Goal: Transaction & Acquisition: Purchase product/service

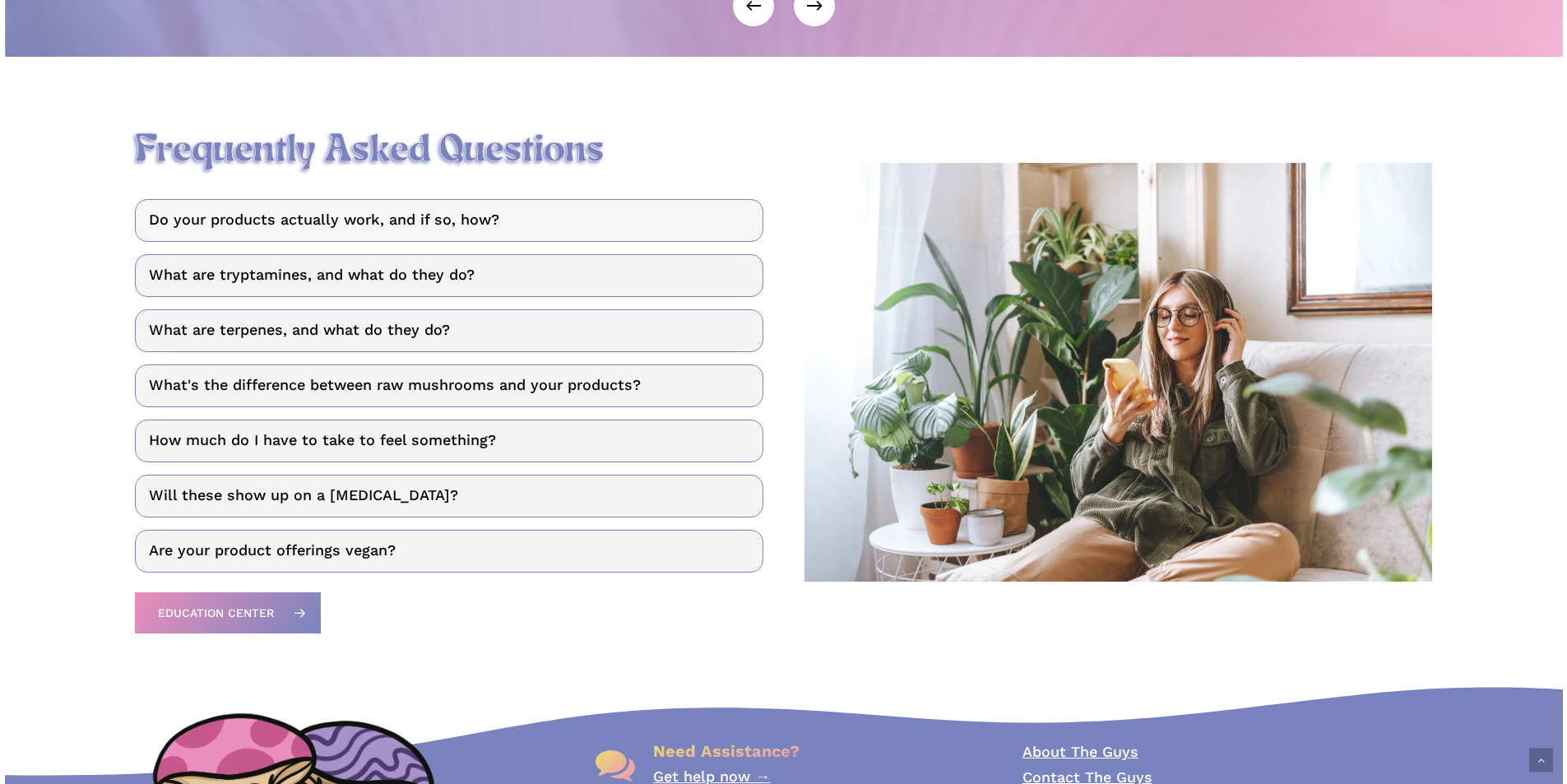
scroll to position [2138, 0]
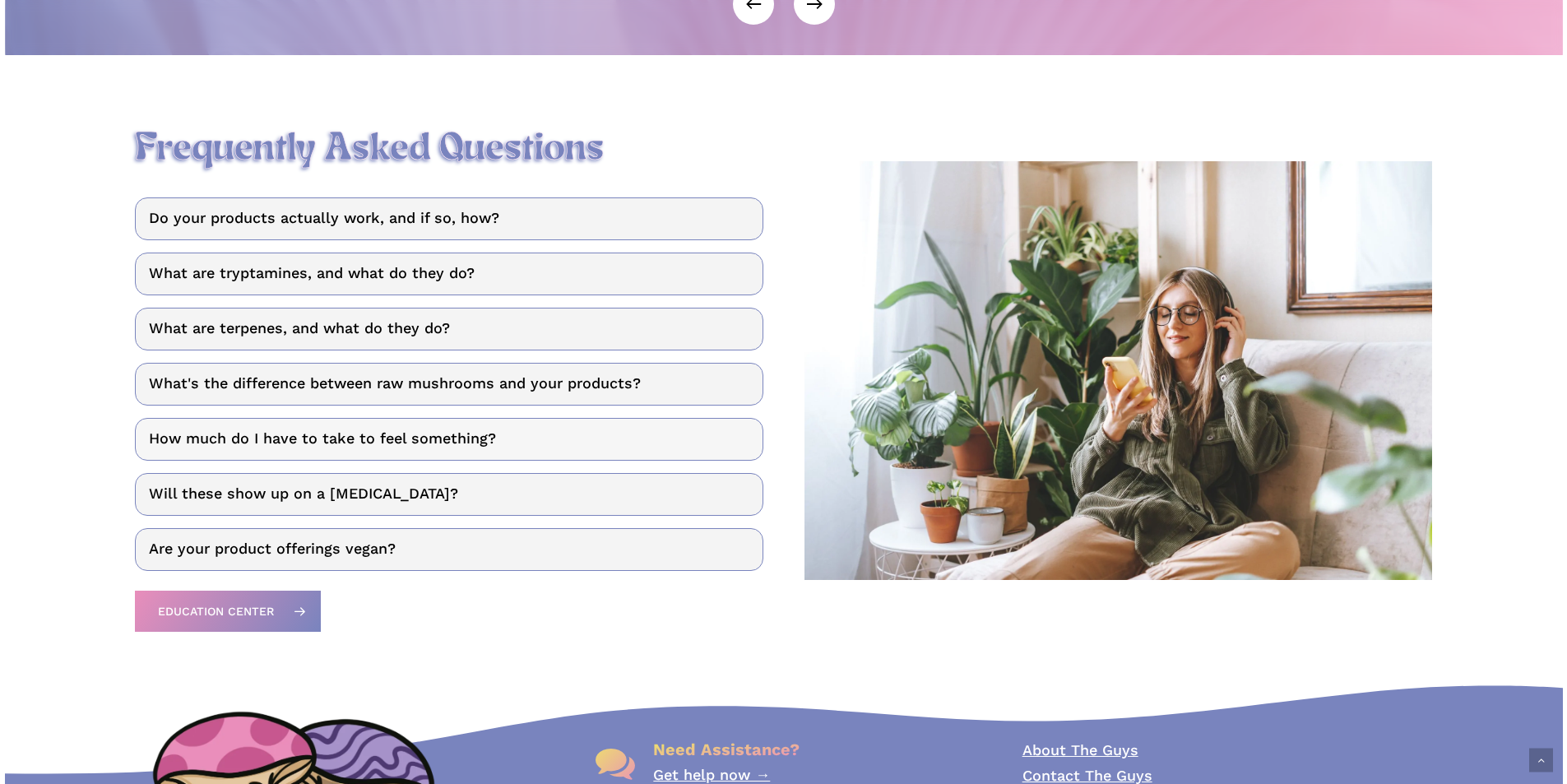
click at [493, 453] on link "How much do I have to take to feel something?" at bounding box center [448, 439] width 628 height 43
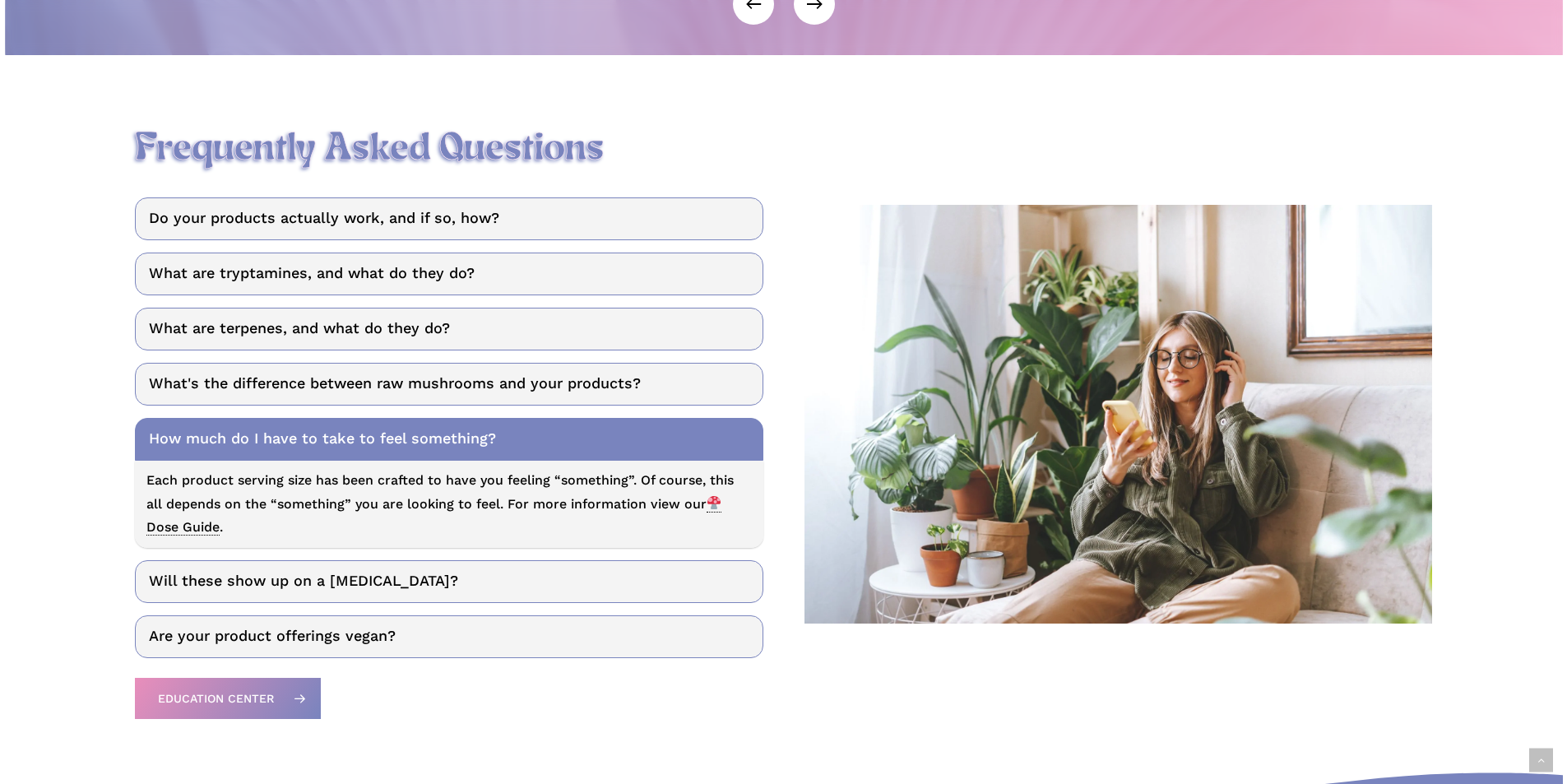
click at [493, 453] on link "How much do I have to take to feel something?" at bounding box center [448, 439] width 628 height 43
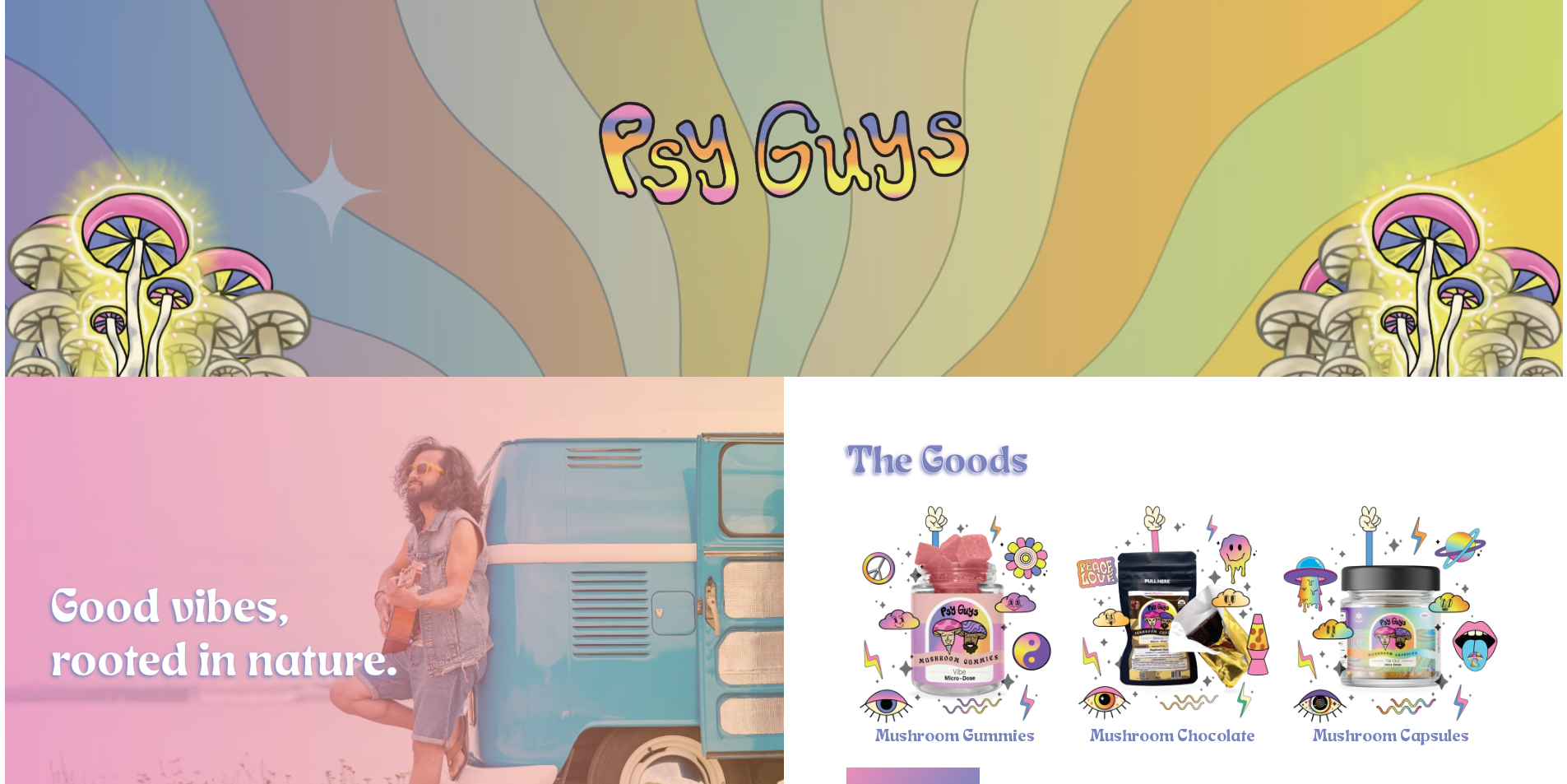
scroll to position [0, 0]
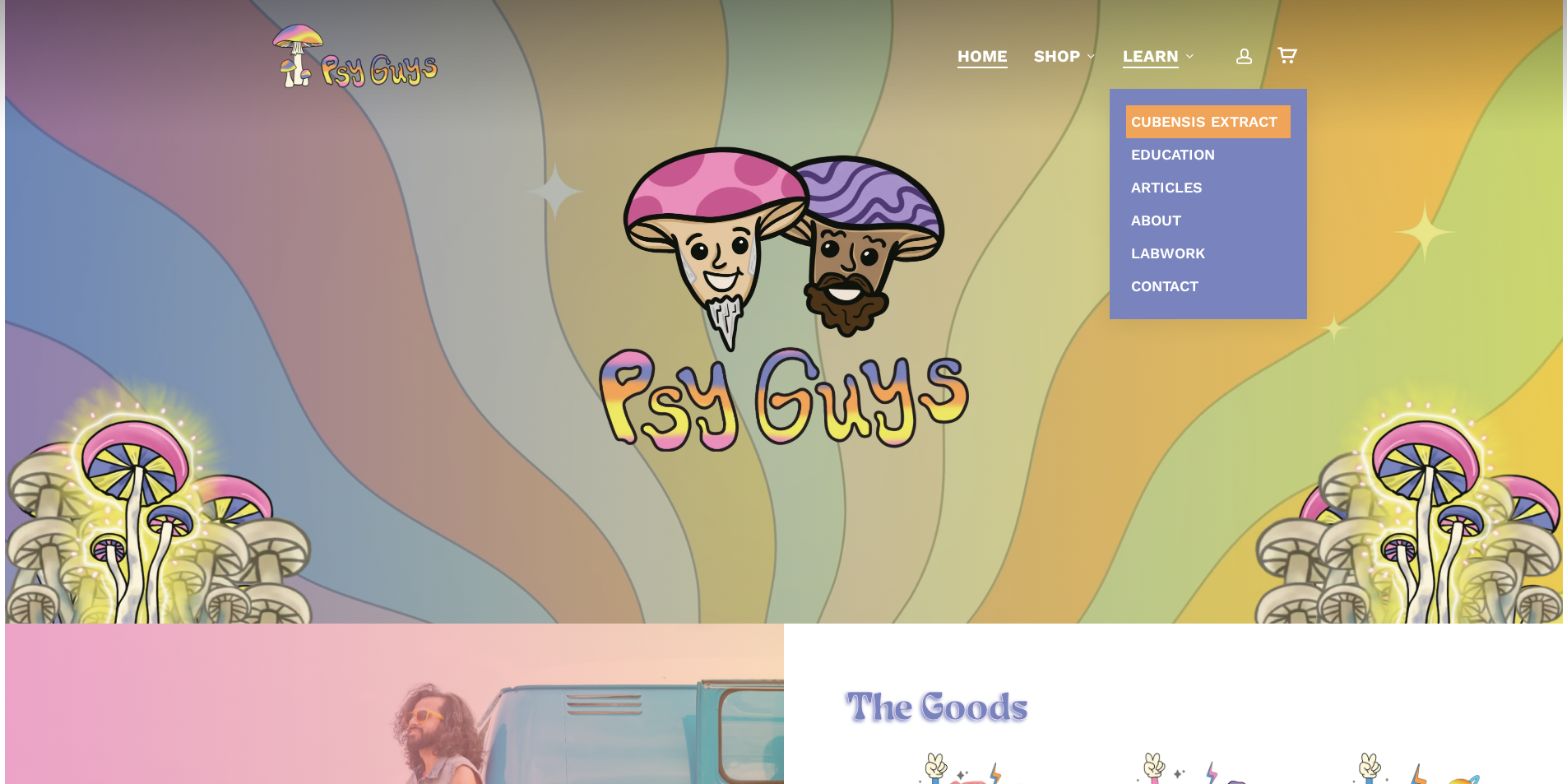
click at [1187, 127] on span "Cubensis Extract" at bounding box center [1204, 120] width 146 height 17
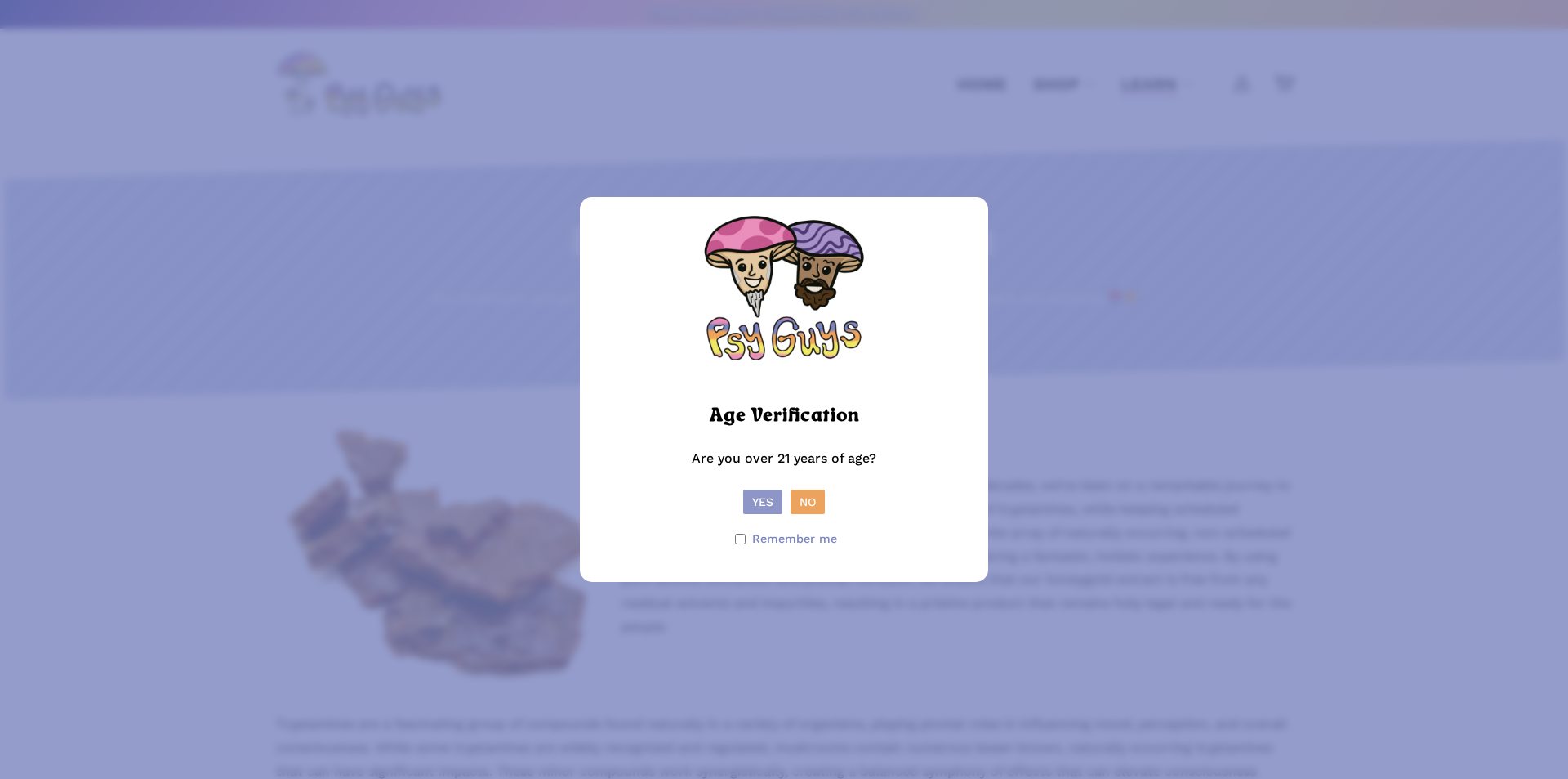
click at [761, 508] on button "Yes" at bounding box center [763, 502] width 39 height 25
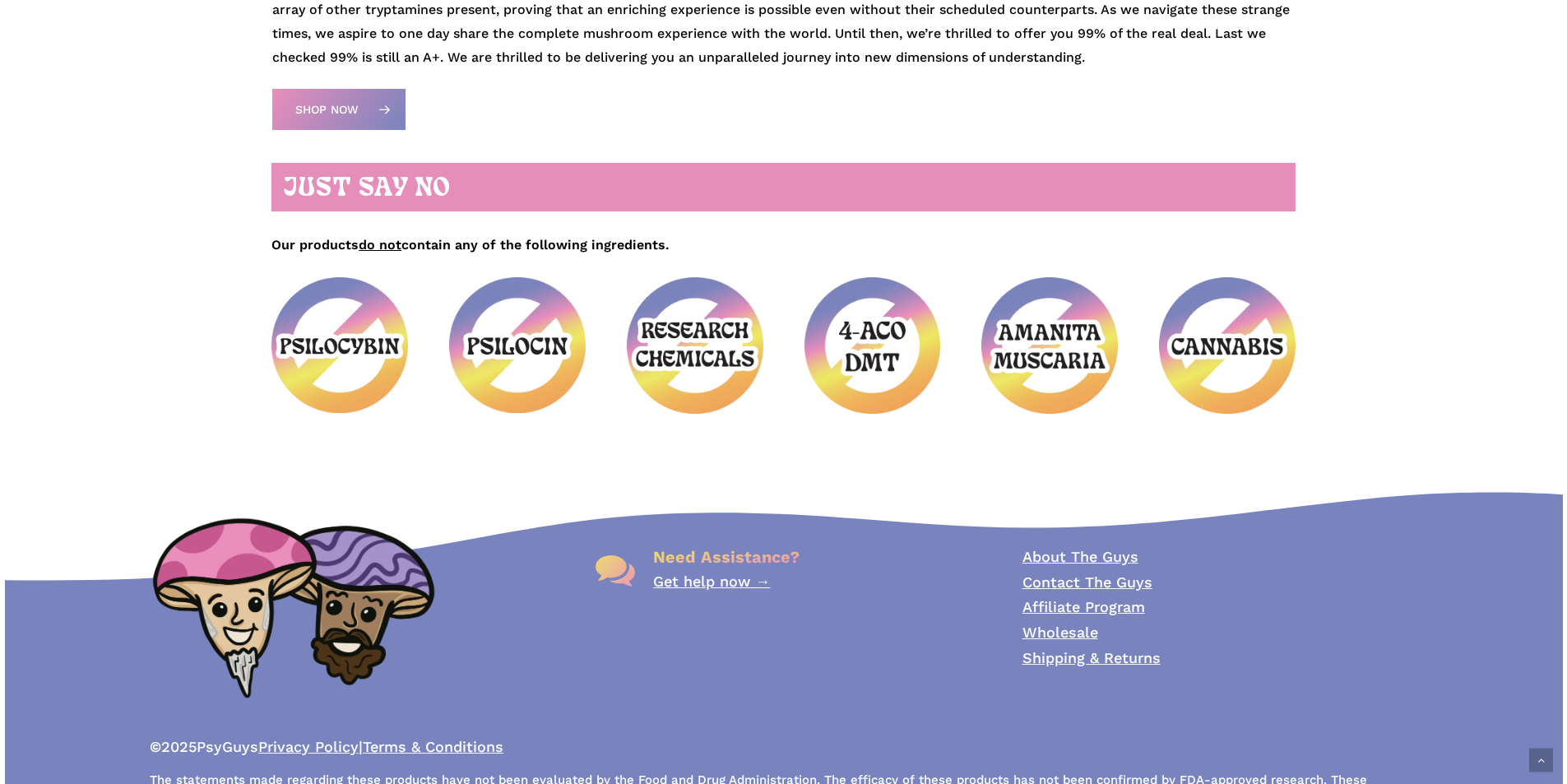
scroll to position [740, 0]
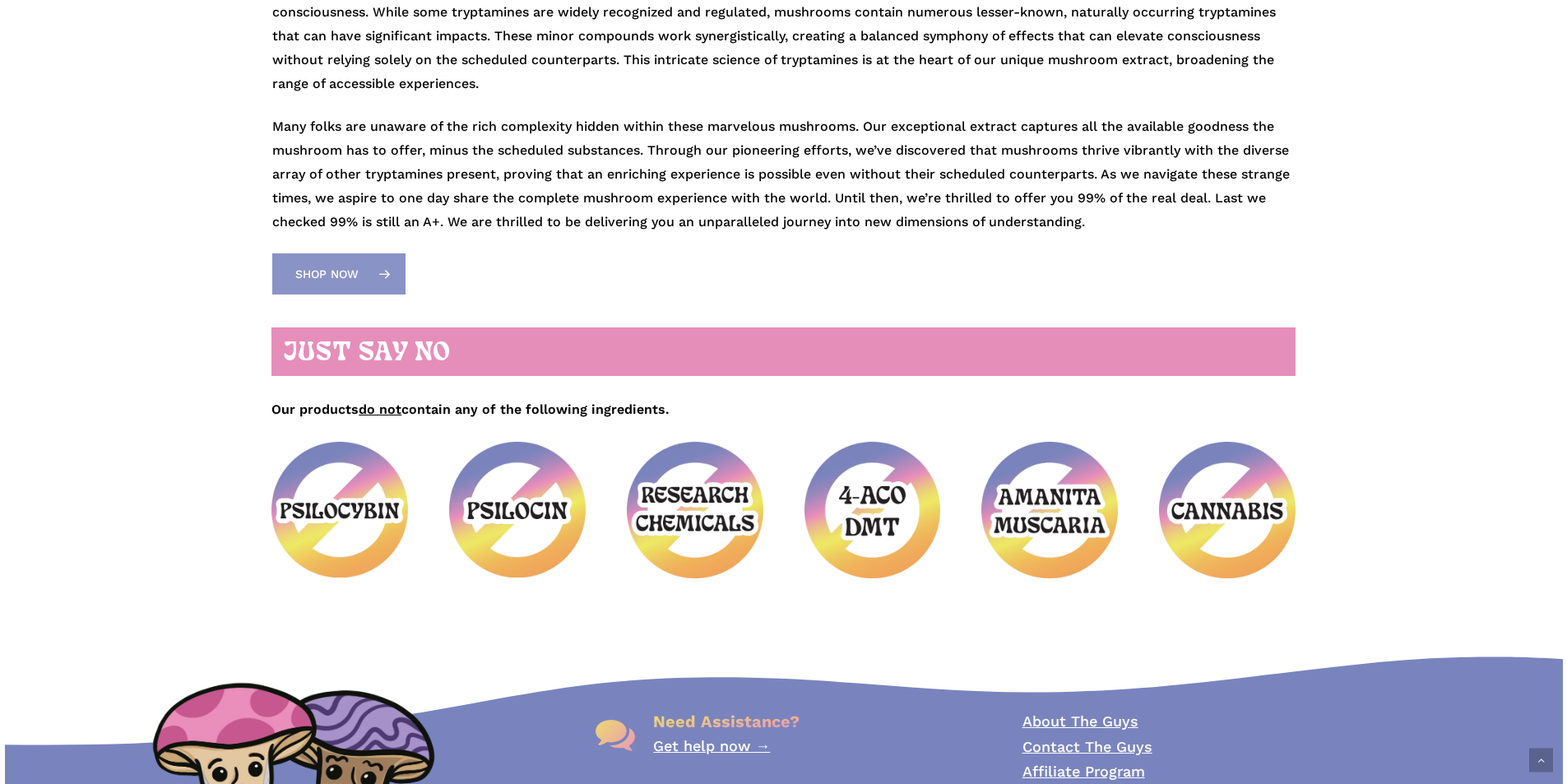
click at [365, 283] on link "Shop Now" at bounding box center [340, 274] width 134 height 41
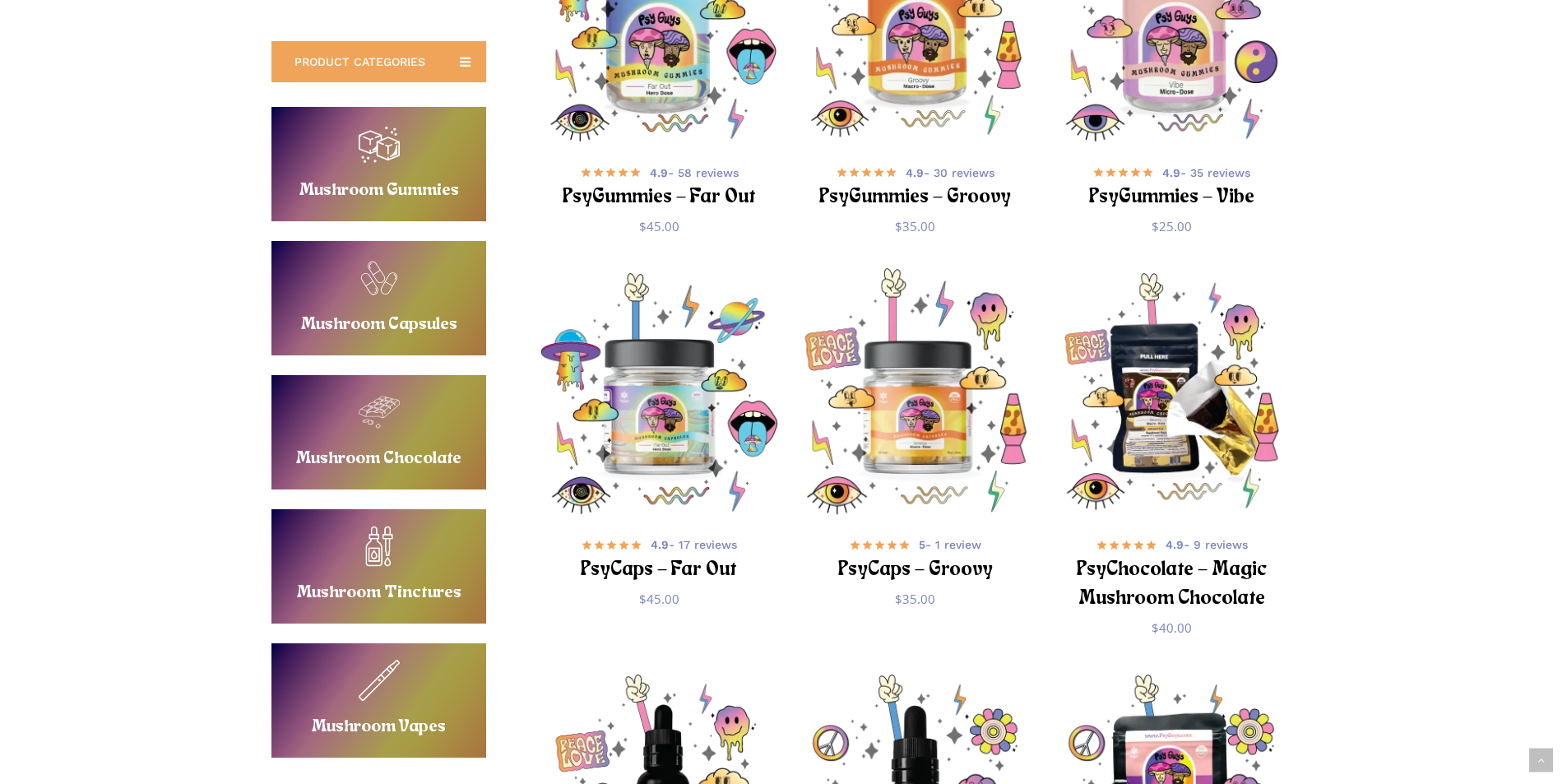
scroll to position [412, 0]
